Goal: Information Seeking & Learning: Learn about a topic

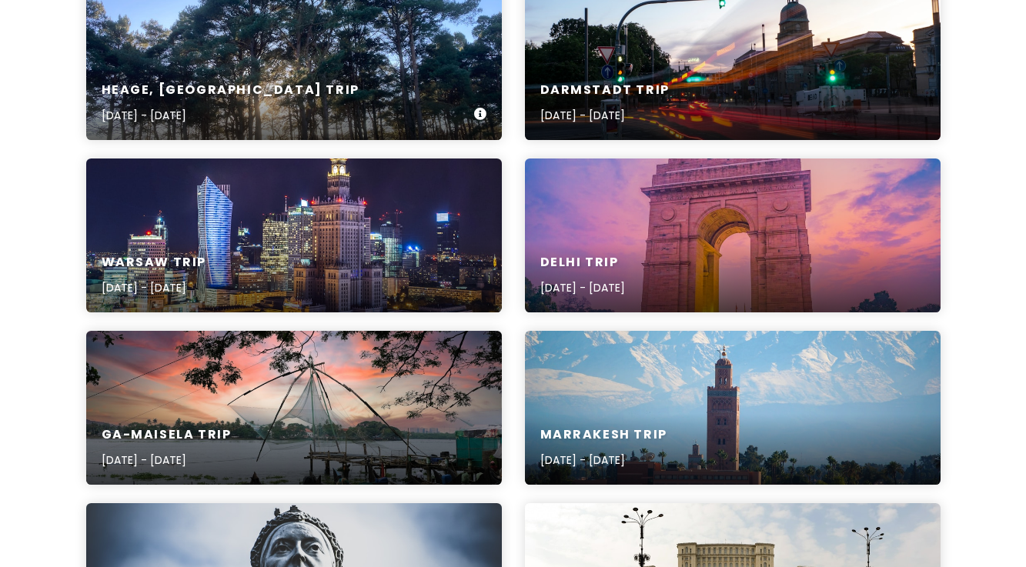
scroll to position [259, 0]
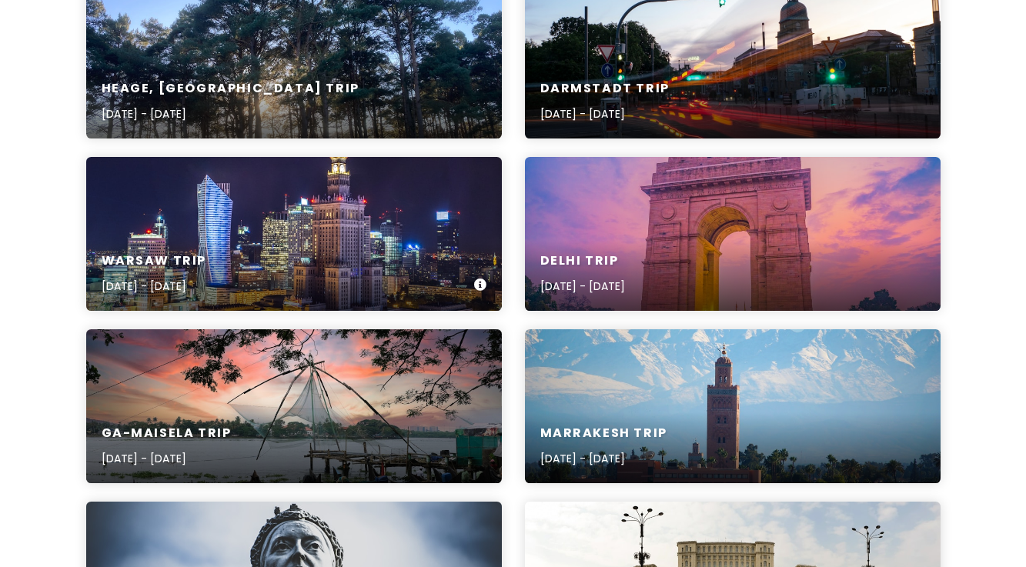
click at [260, 267] on div "Warsaw Trip [DATE] - [DATE]" at bounding box center [293, 274] width 415 height 73
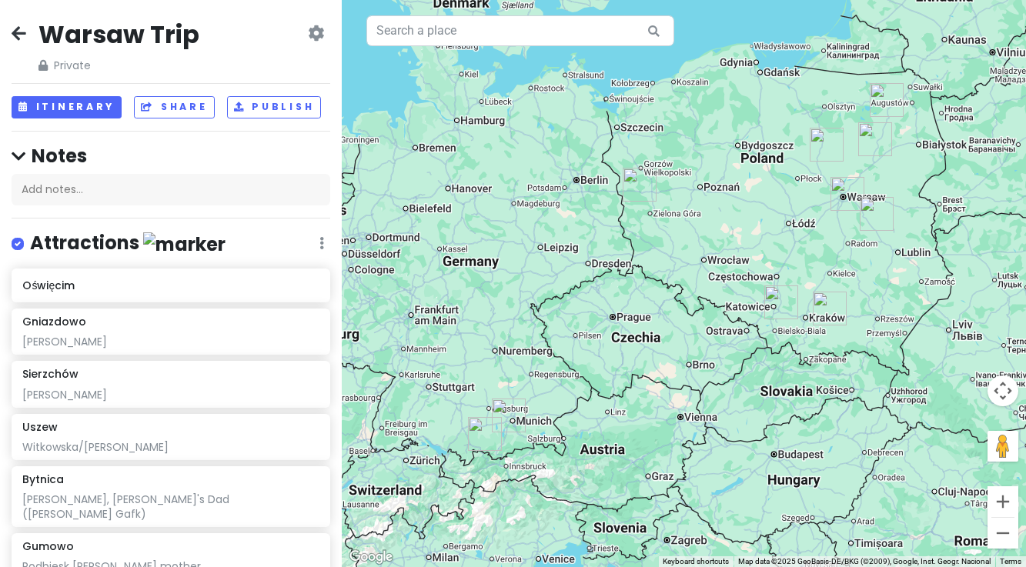
click at [822, 305] on img "Uszew" at bounding box center [829, 309] width 34 height 34
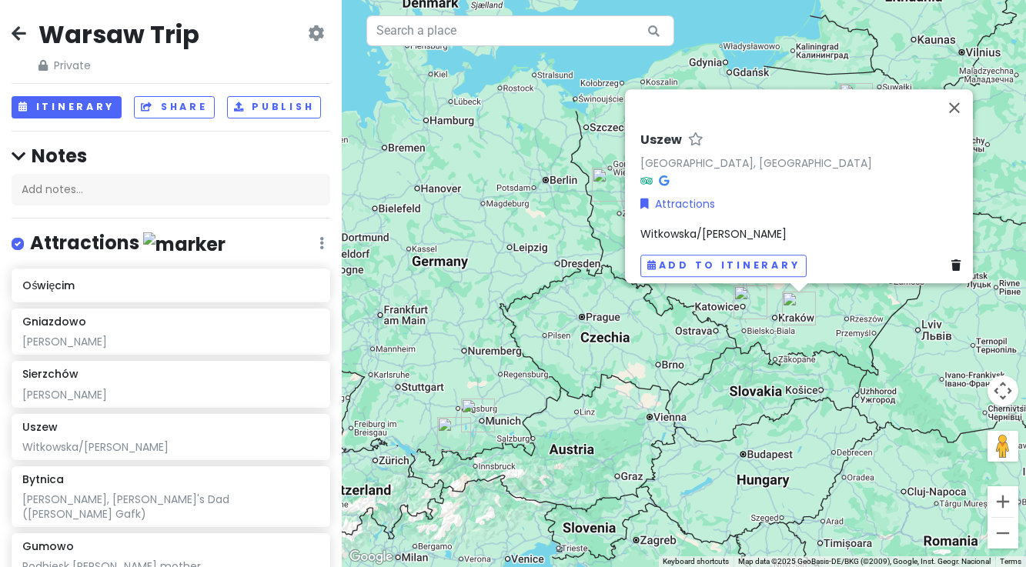
click at [748, 299] on img "Oświęcim" at bounding box center [750, 302] width 34 height 34
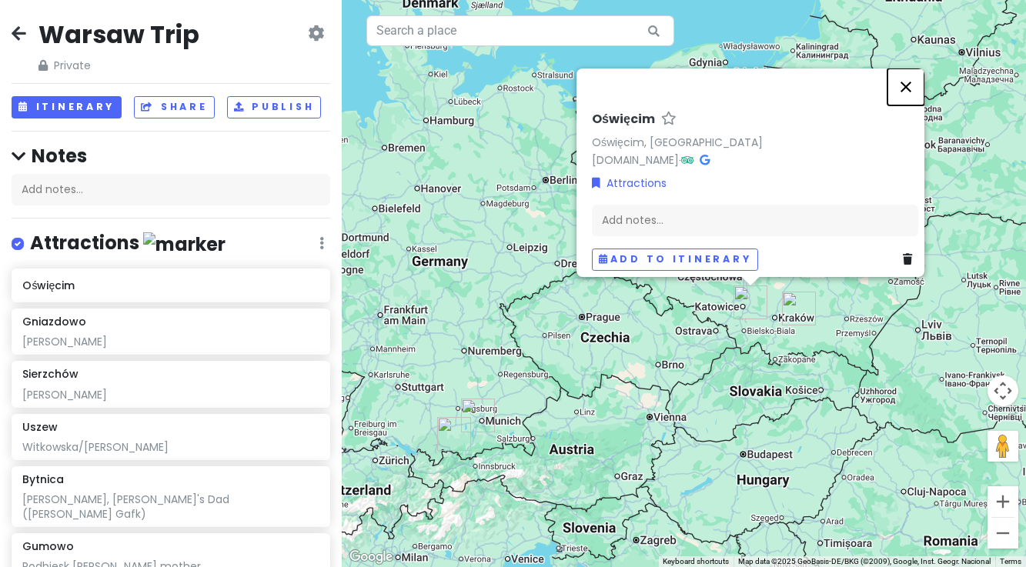
click at [913, 75] on button "Close" at bounding box center [905, 86] width 37 height 37
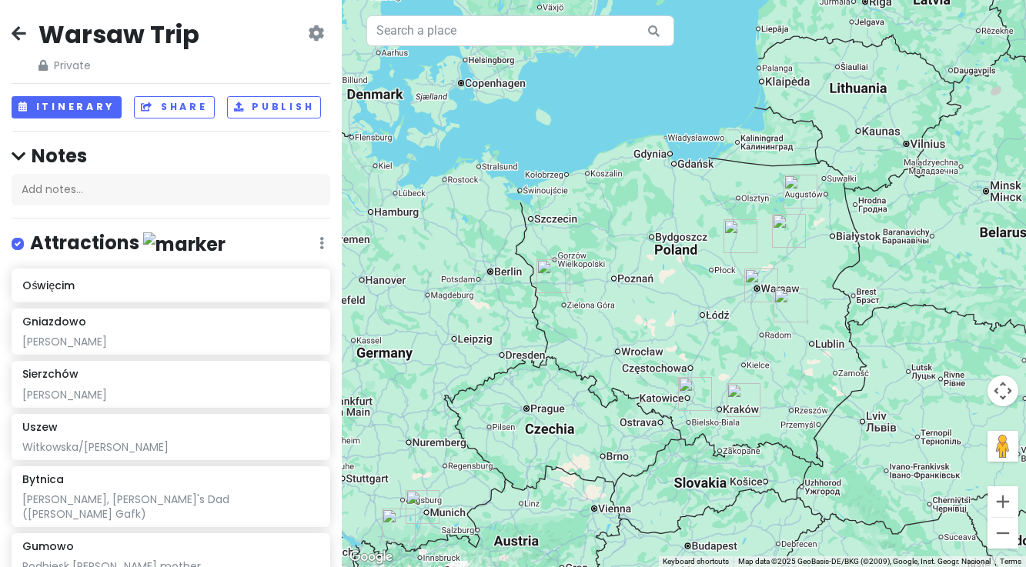
drag, startPoint x: 786, startPoint y: 206, endPoint x: 710, endPoint y: 314, distance: 131.9
click at [710, 314] on div at bounding box center [684, 283] width 684 height 567
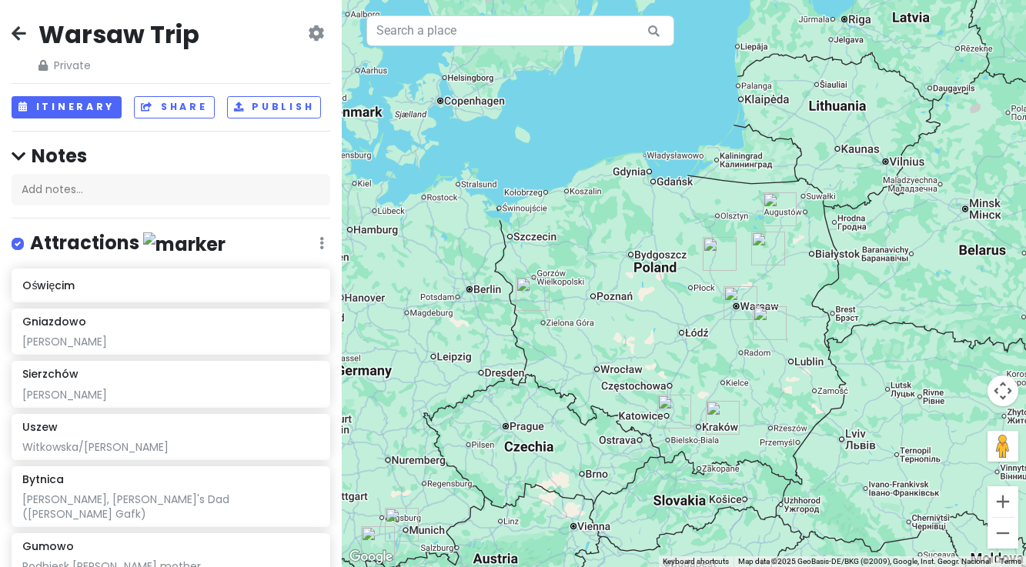
click at [767, 323] on img "Ryki" at bounding box center [769, 323] width 34 height 34
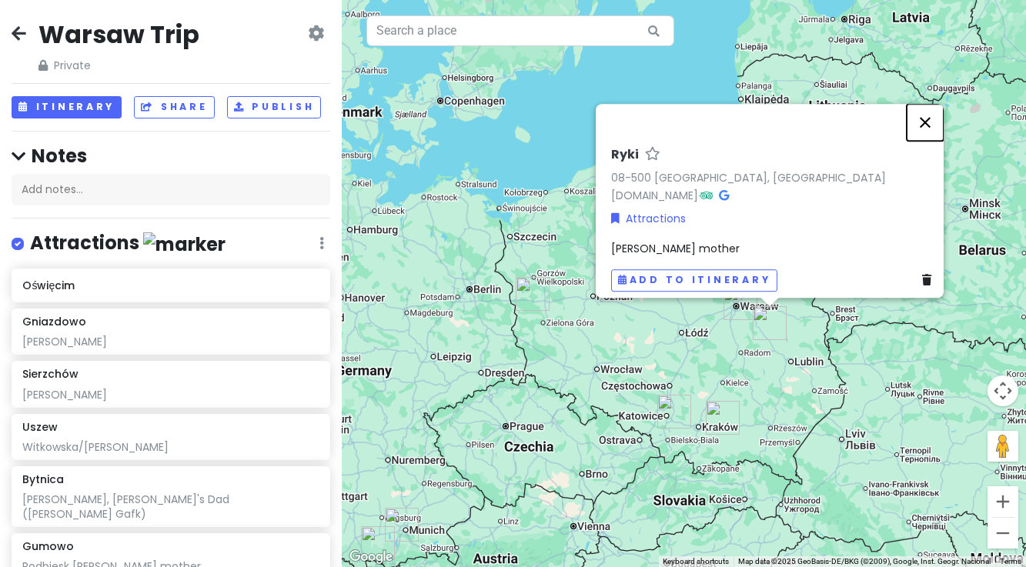
click at [930, 117] on button "Close" at bounding box center [924, 122] width 37 height 37
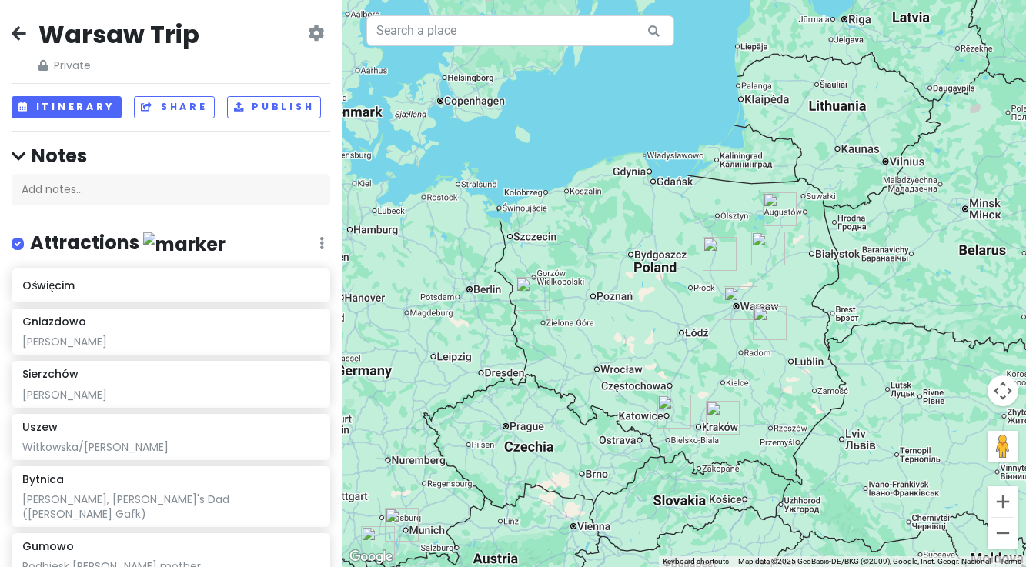
click at [738, 303] on img "Sierzchów" at bounding box center [740, 303] width 34 height 34
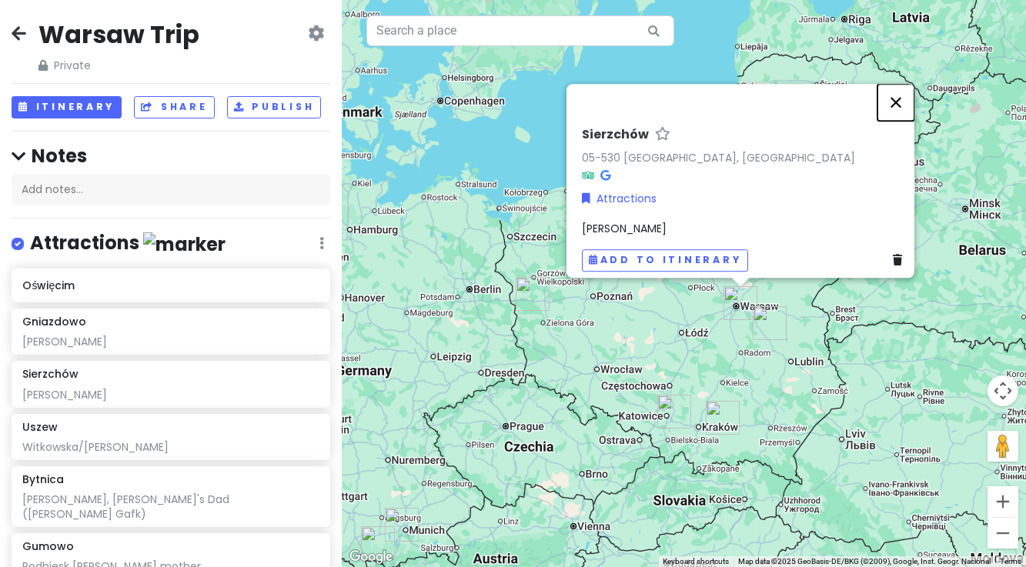
click at [904, 96] on button "Close" at bounding box center [895, 102] width 37 height 37
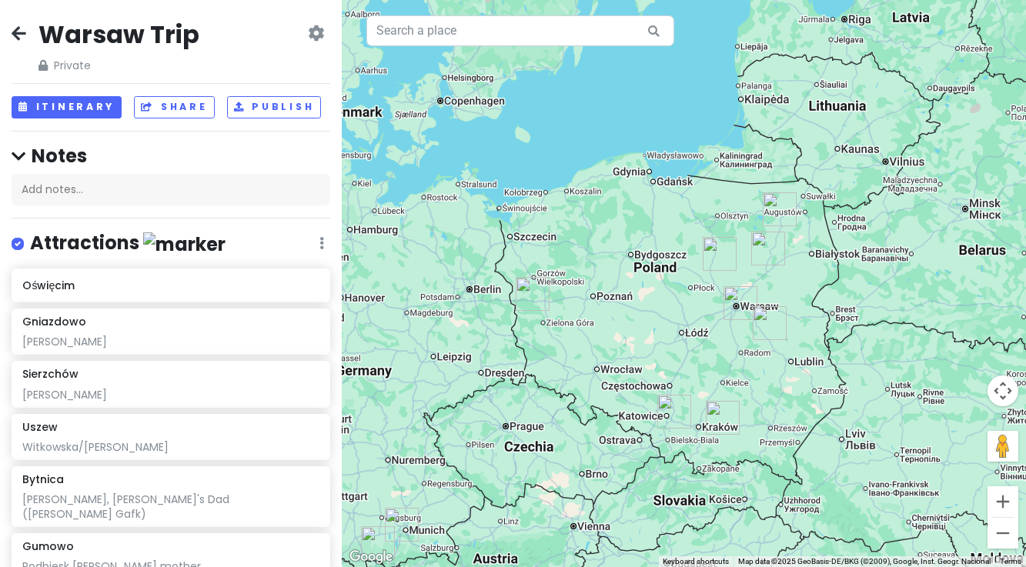
click at [713, 256] on img "Gumowo" at bounding box center [719, 254] width 34 height 34
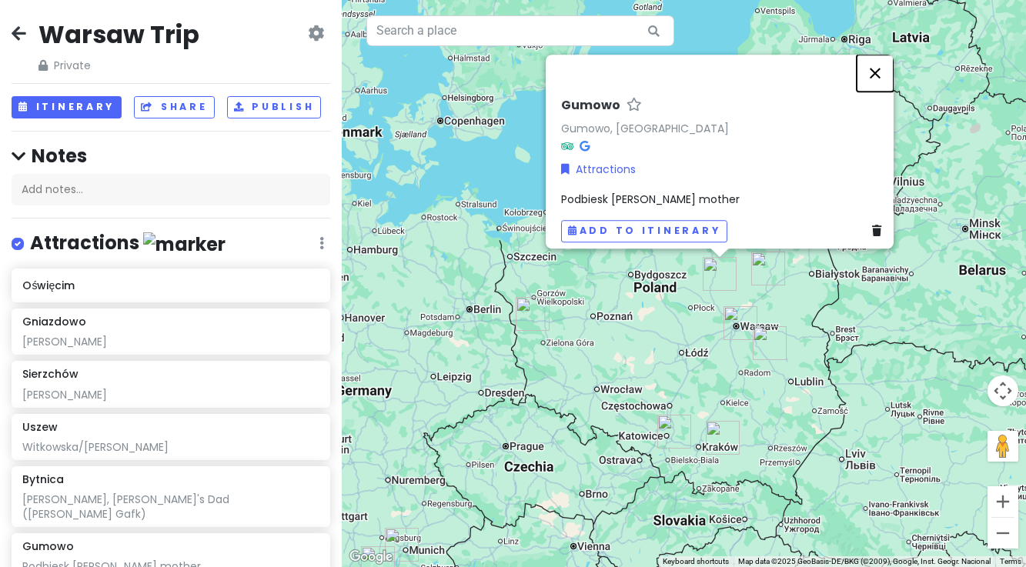
click at [882, 68] on button "Close" at bounding box center [874, 73] width 37 height 37
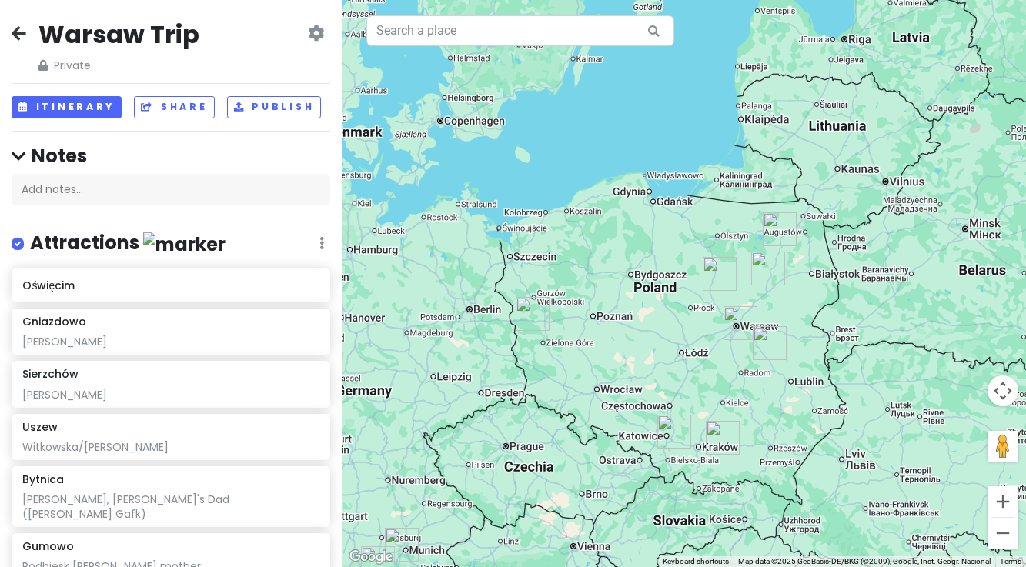
click at [766, 270] on img "Gniazdowo" at bounding box center [768, 269] width 34 height 34
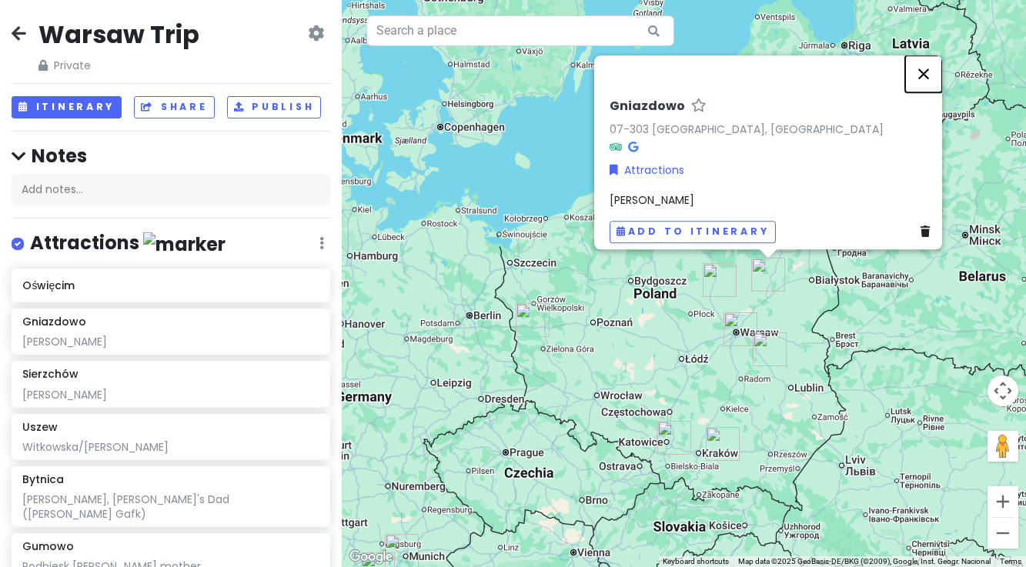
click at [932, 66] on button "Close" at bounding box center [923, 73] width 37 height 37
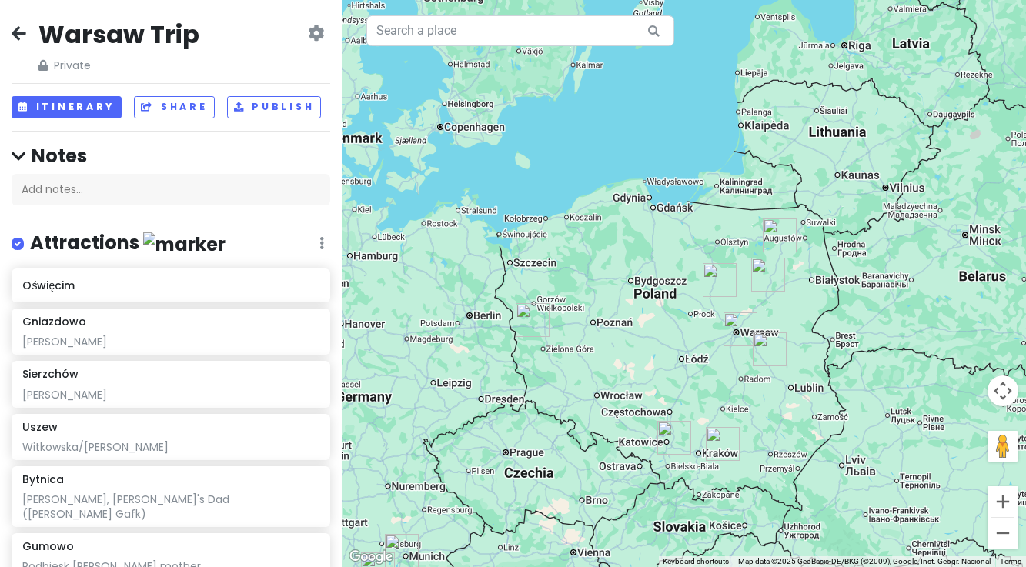
click at [773, 234] on img "Skarżyn" at bounding box center [779, 235] width 34 height 34
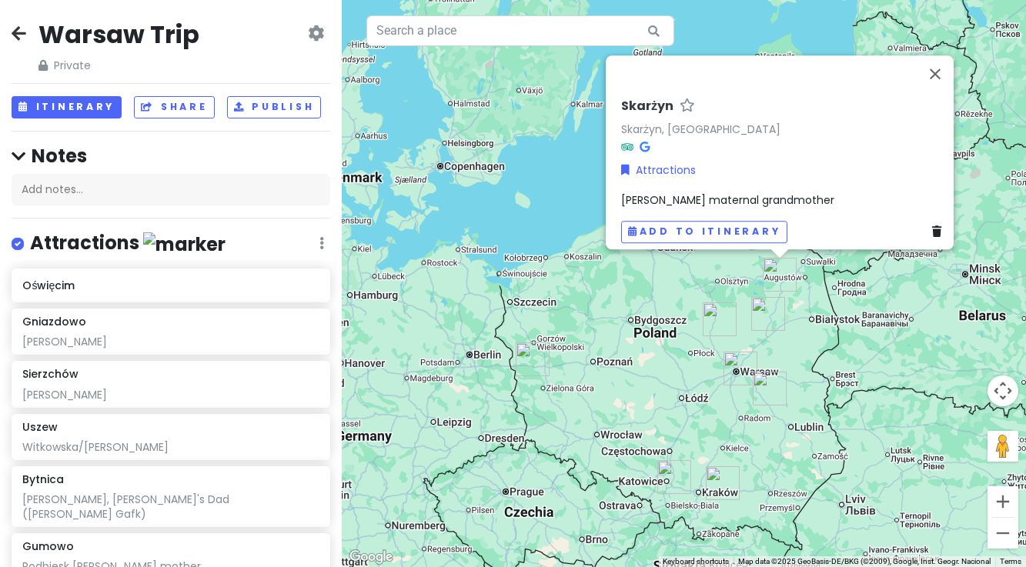
click at [531, 364] on img "Bytnica" at bounding box center [532, 359] width 34 height 34
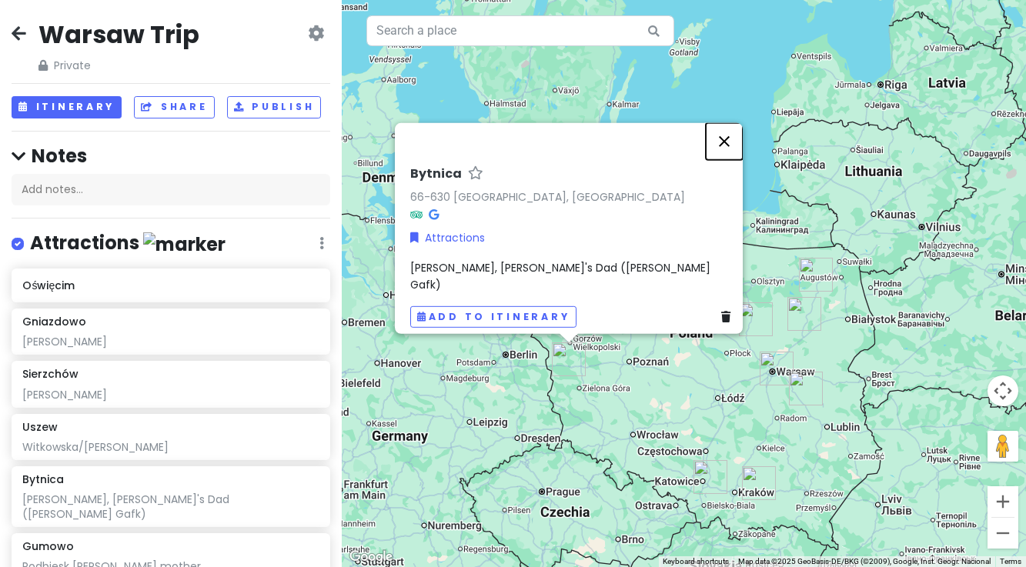
click at [726, 150] on button "Close" at bounding box center [723, 140] width 37 height 37
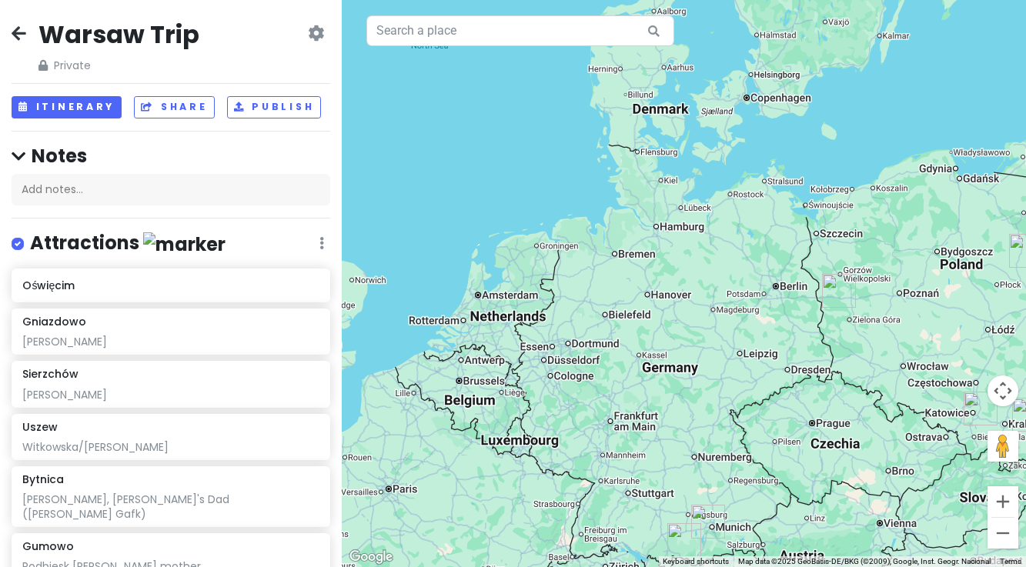
drag, startPoint x: 454, startPoint y: 332, endPoint x: 729, endPoint y: 264, distance: 282.9
click at [729, 264] on div at bounding box center [684, 283] width 684 height 567
